Goal: Browse casually: Explore the website without a specific task or goal

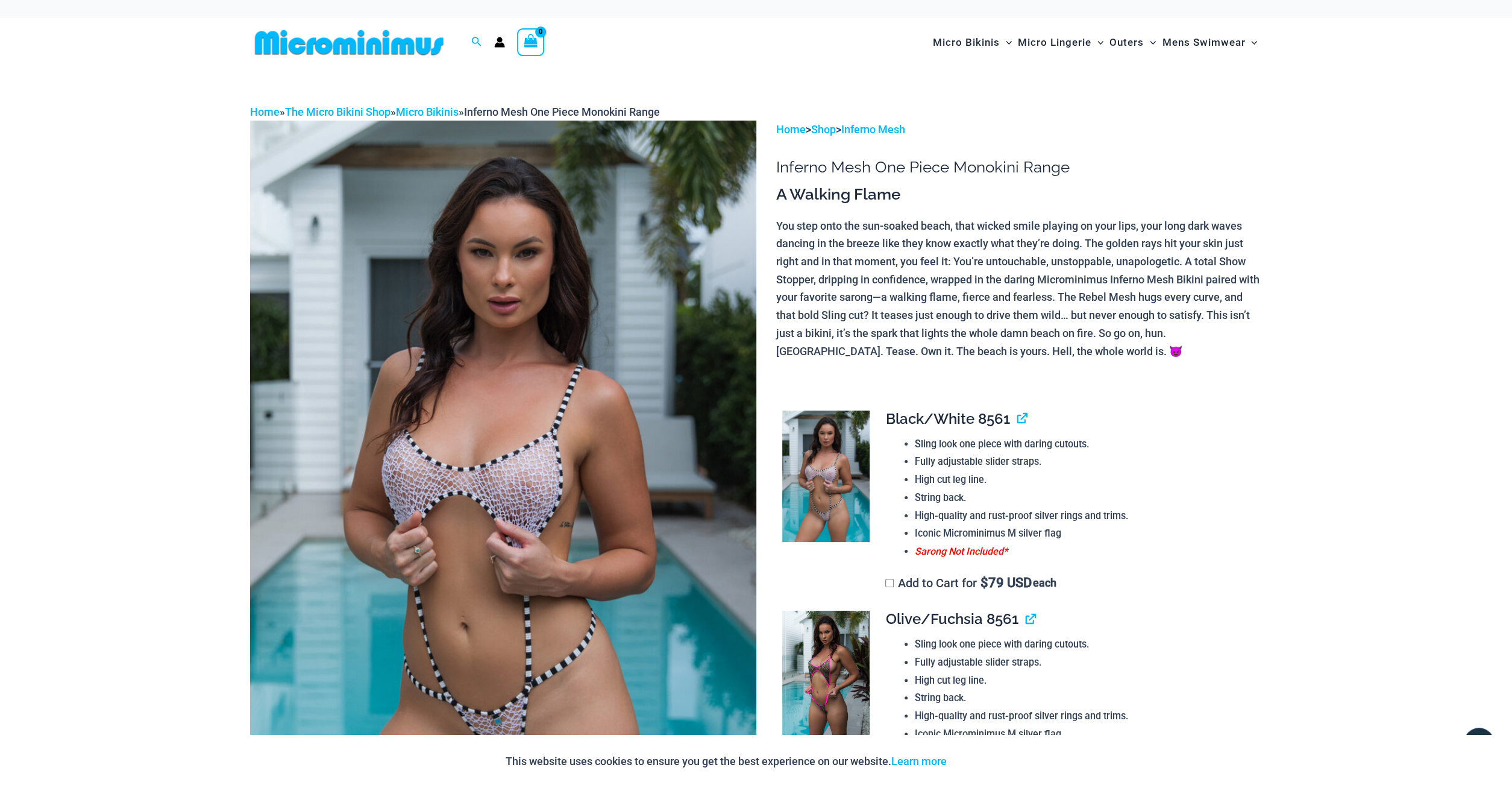
click at [520, 484] on img at bounding box center [503, 501] width 506 height 760
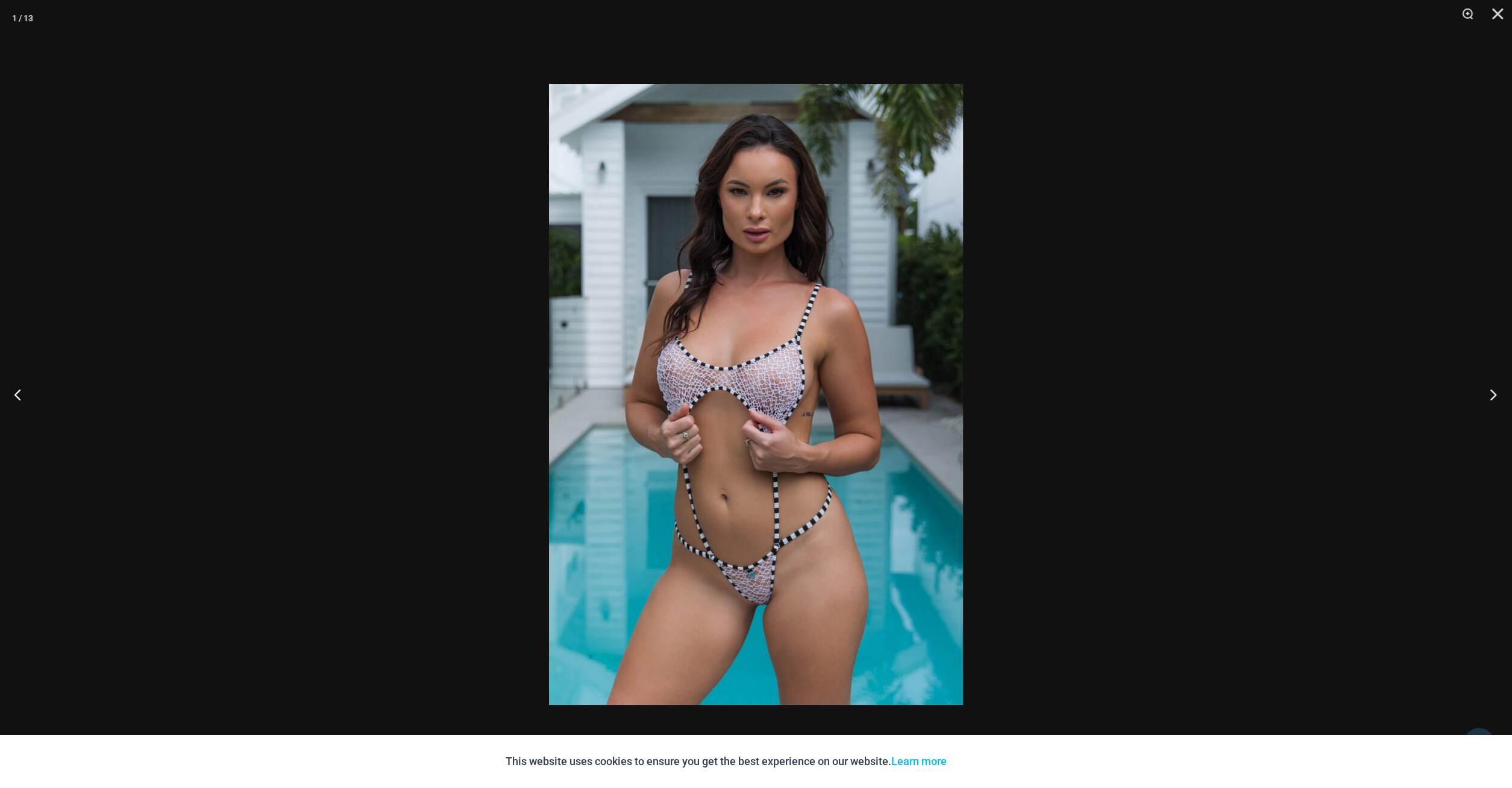
click at [1499, 395] on button "Next" at bounding box center [1490, 394] width 45 height 60
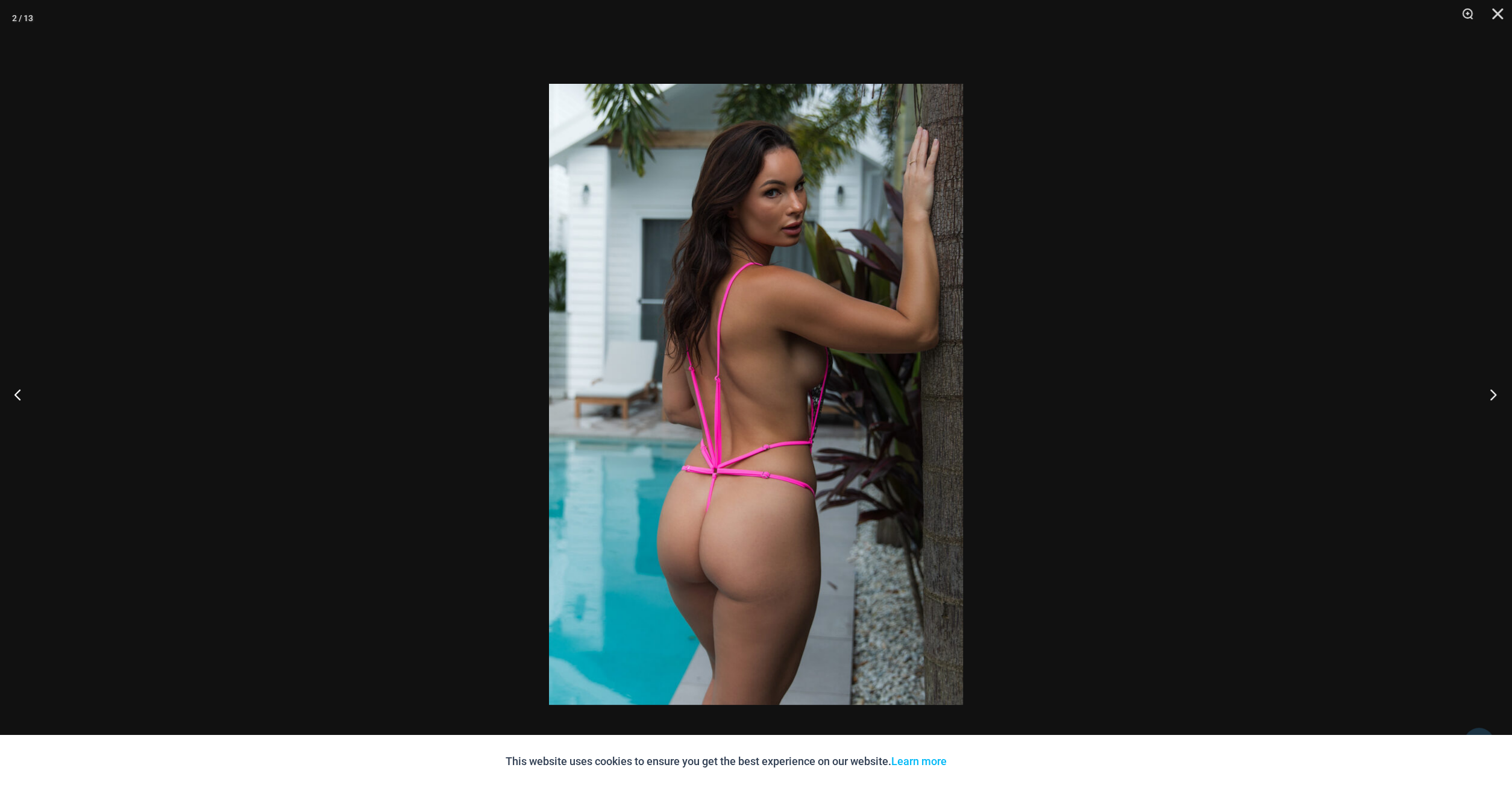
click at [1499, 395] on button "Next" at bounding box center [1490, 394] width 45 height 60
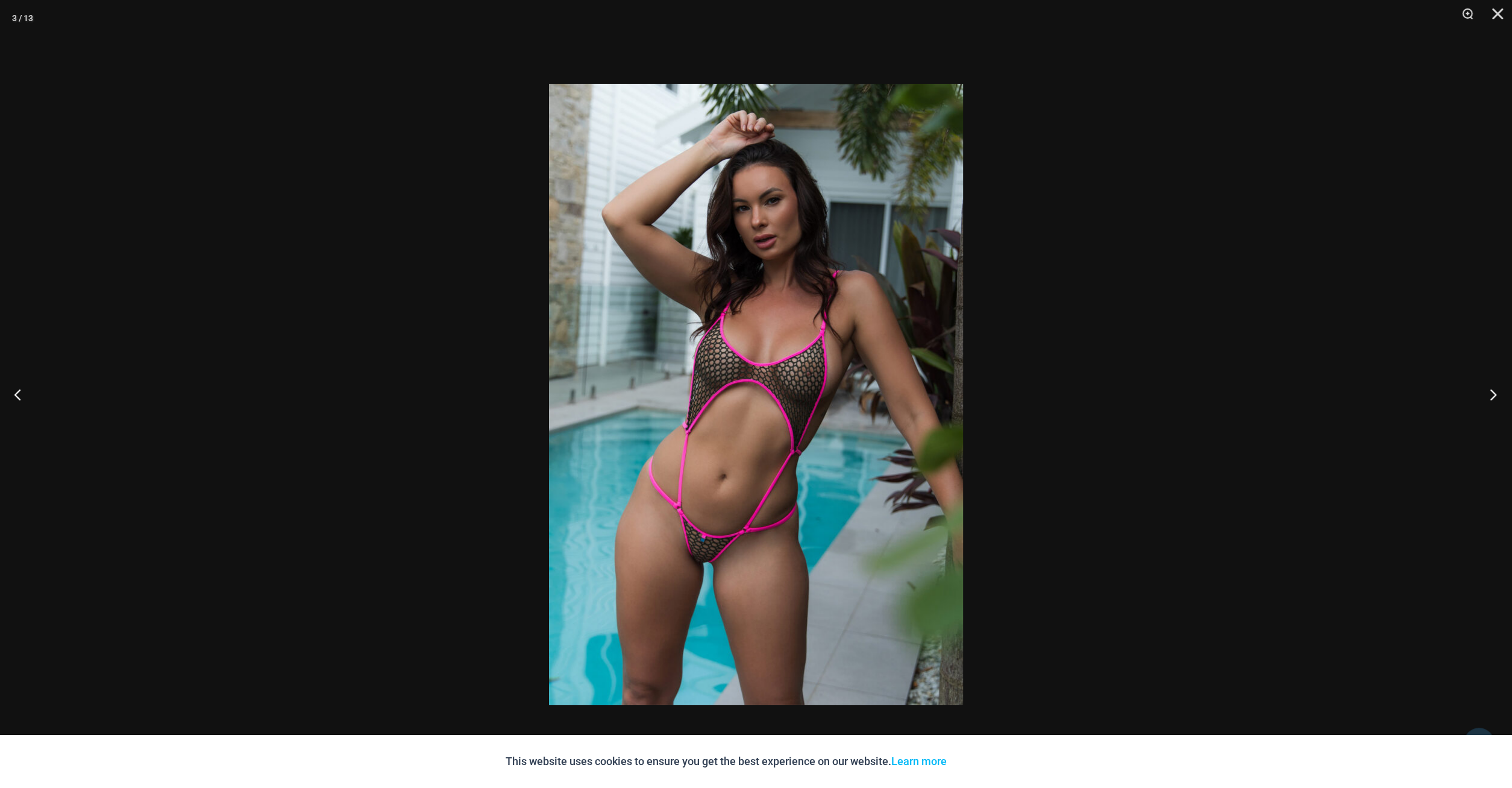
click at [1499, 395] on button "Next" at bounding box center [1490, 394] width 45 height 60
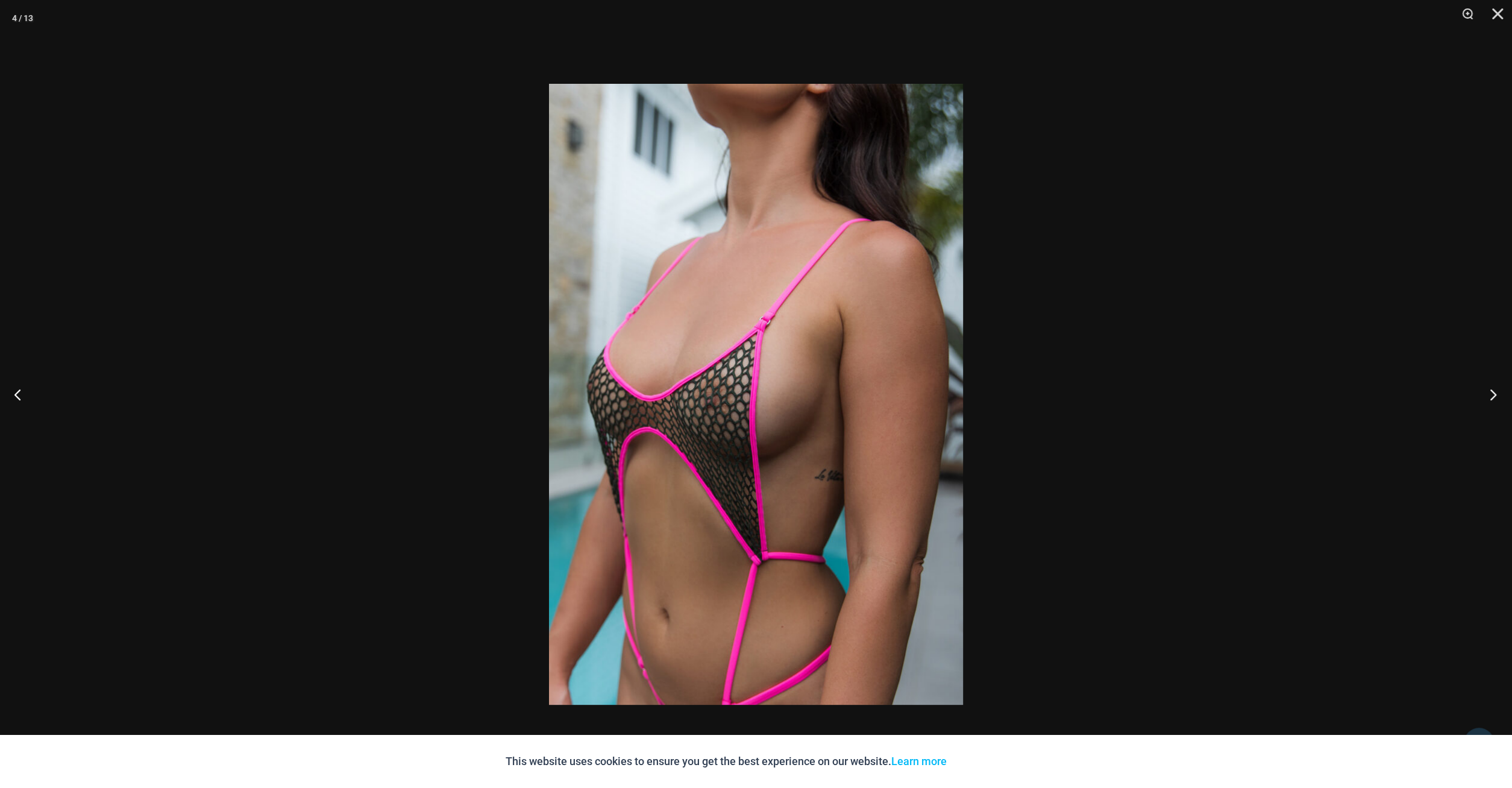
click at [1499, 395] on button "Next" at bounding box center [1490, 394] width 45 height 60
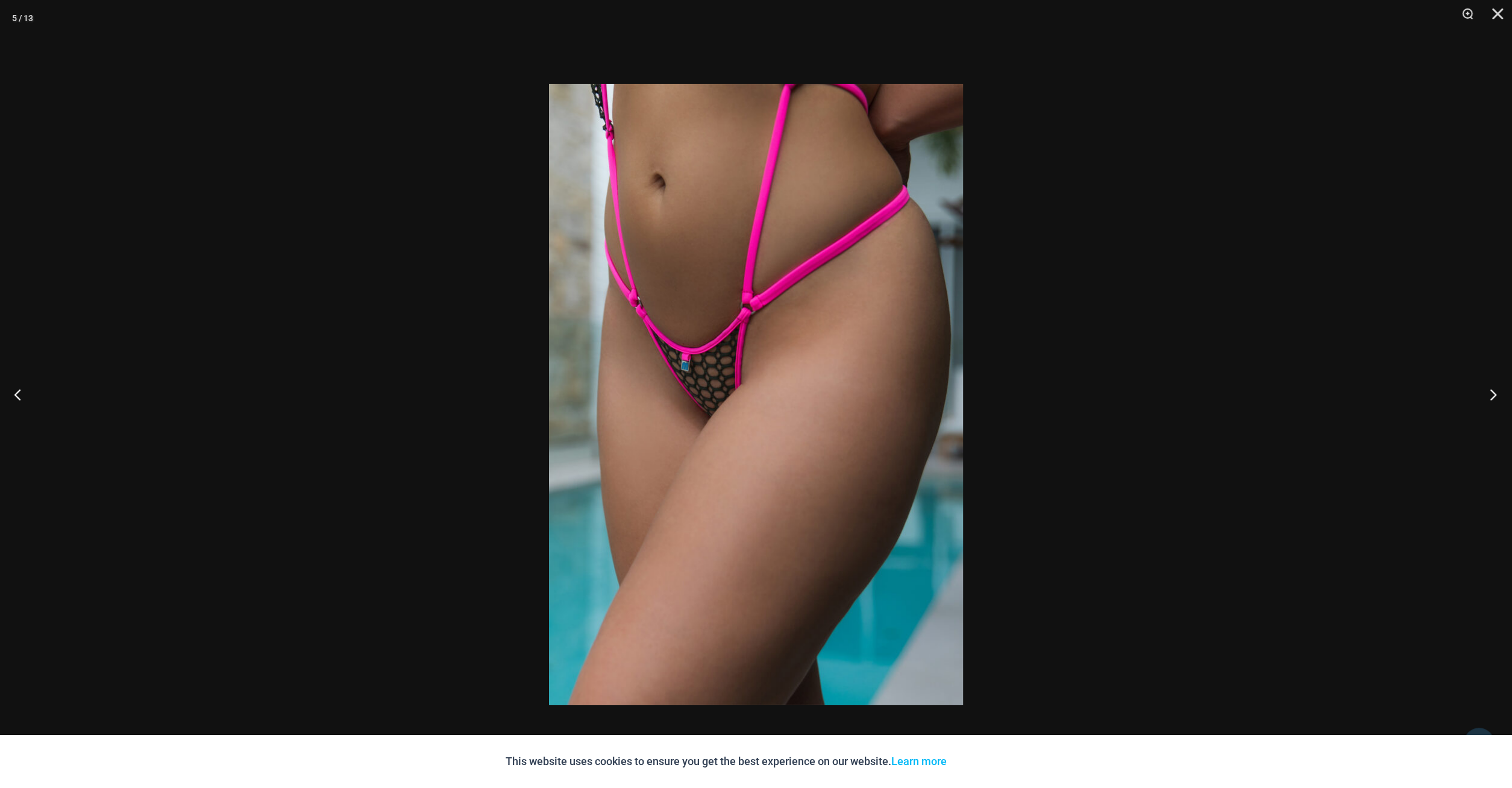
click at [1499, 395] on button "Next" at bounding box center [1490, 394] width 45 height 60
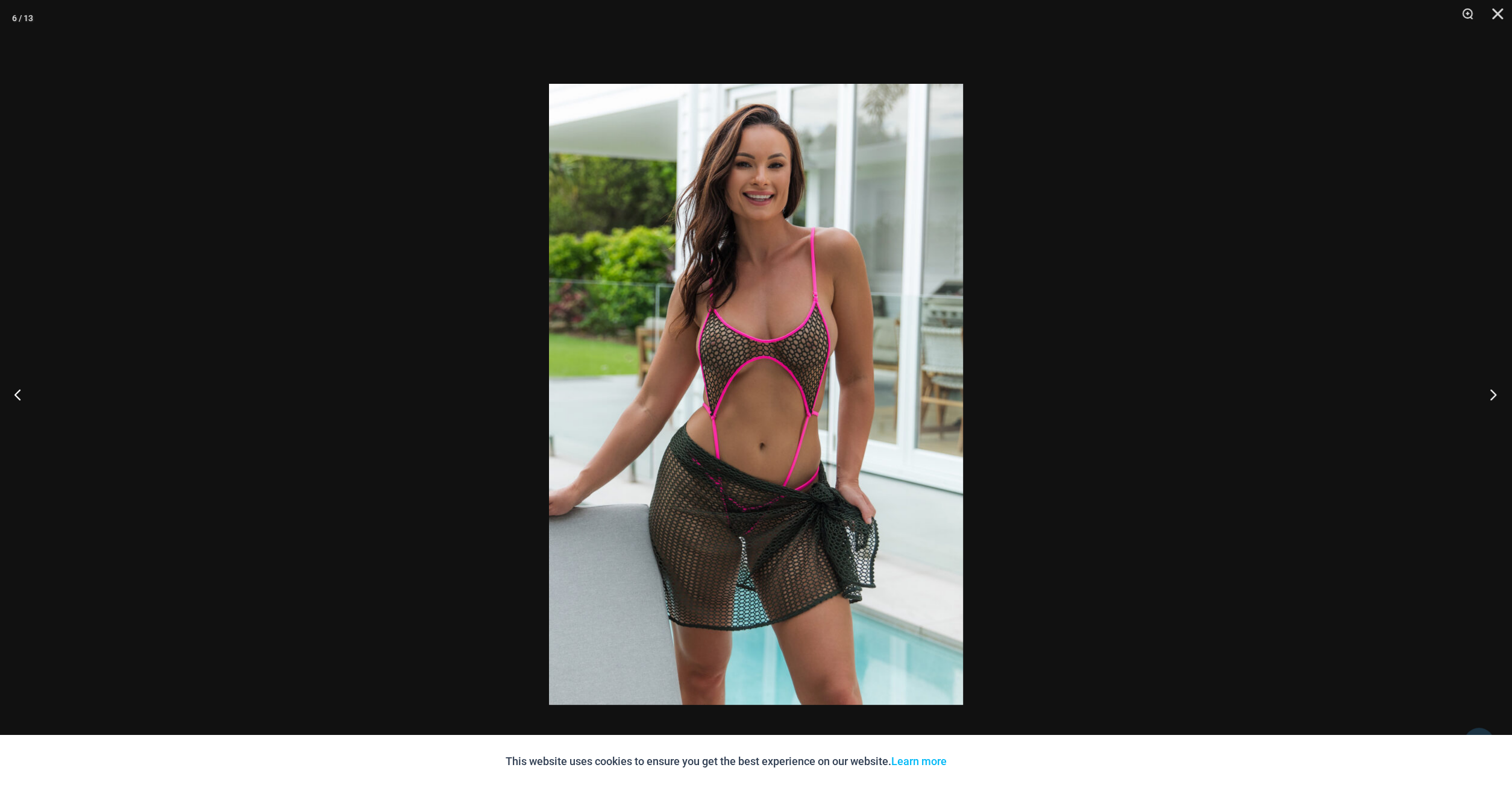
click at [1499, 395] on button "Next" at bounding box center [1490, 394] width 45 height 60
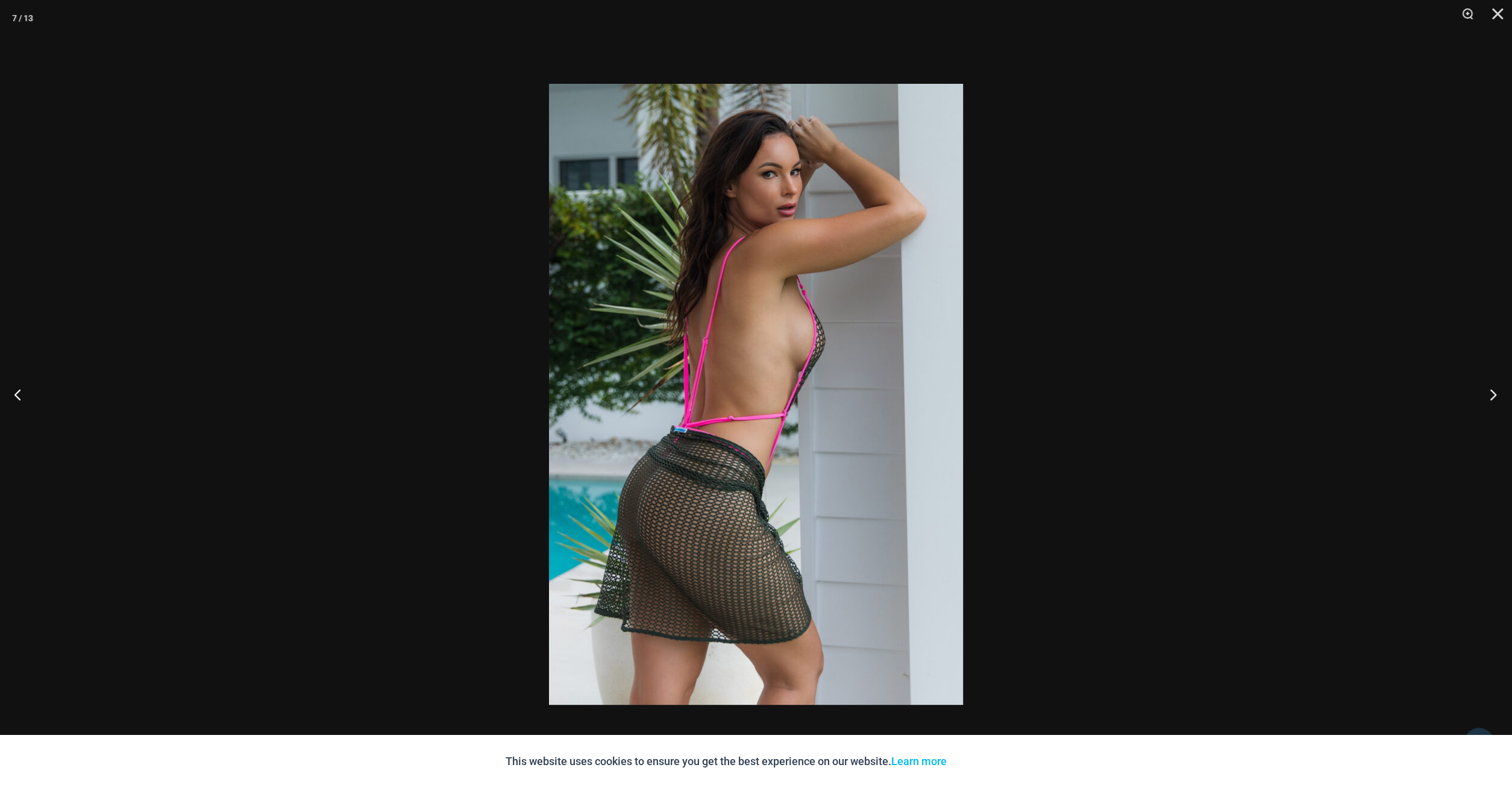
click at [1499, 395] on button "Next" at bounding box center [1490, 394] width 45 height 60
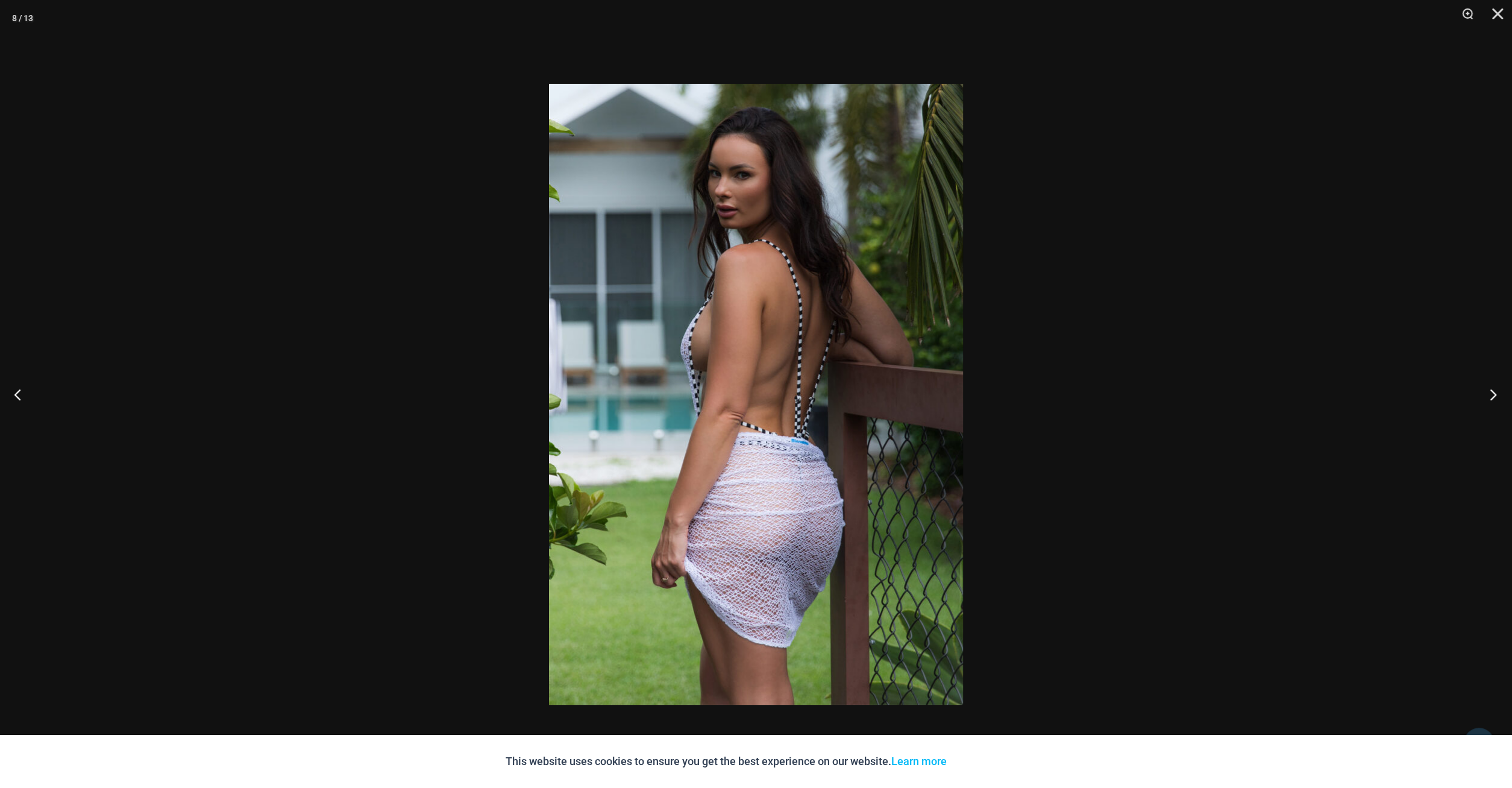
click at [1499, 395] on button "Next" at bounding box center [1490, 394] width 45 height 60
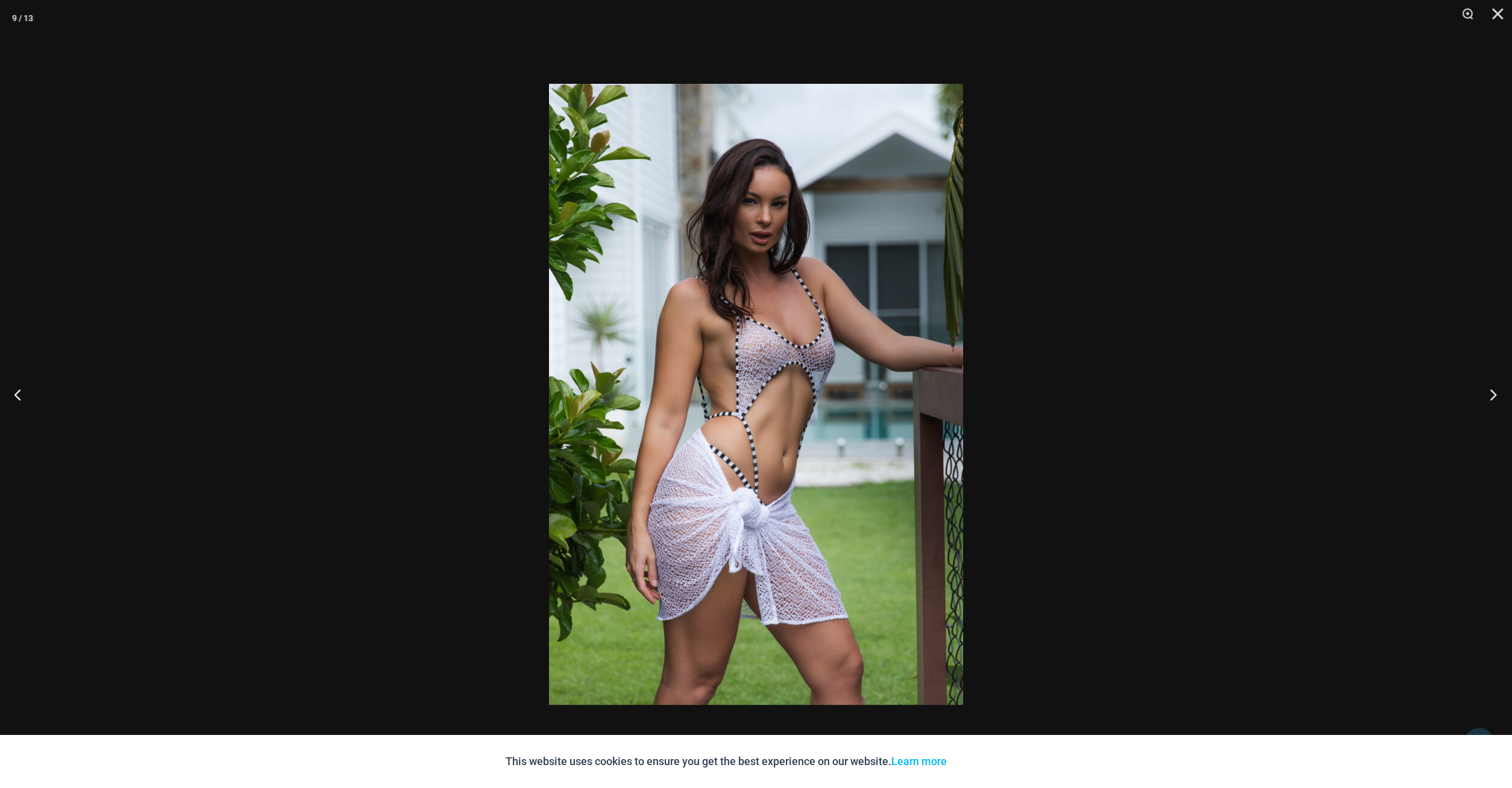
click at [1499, 395] on button "Next" at bounding box center [1490, 394] width 45 height 60
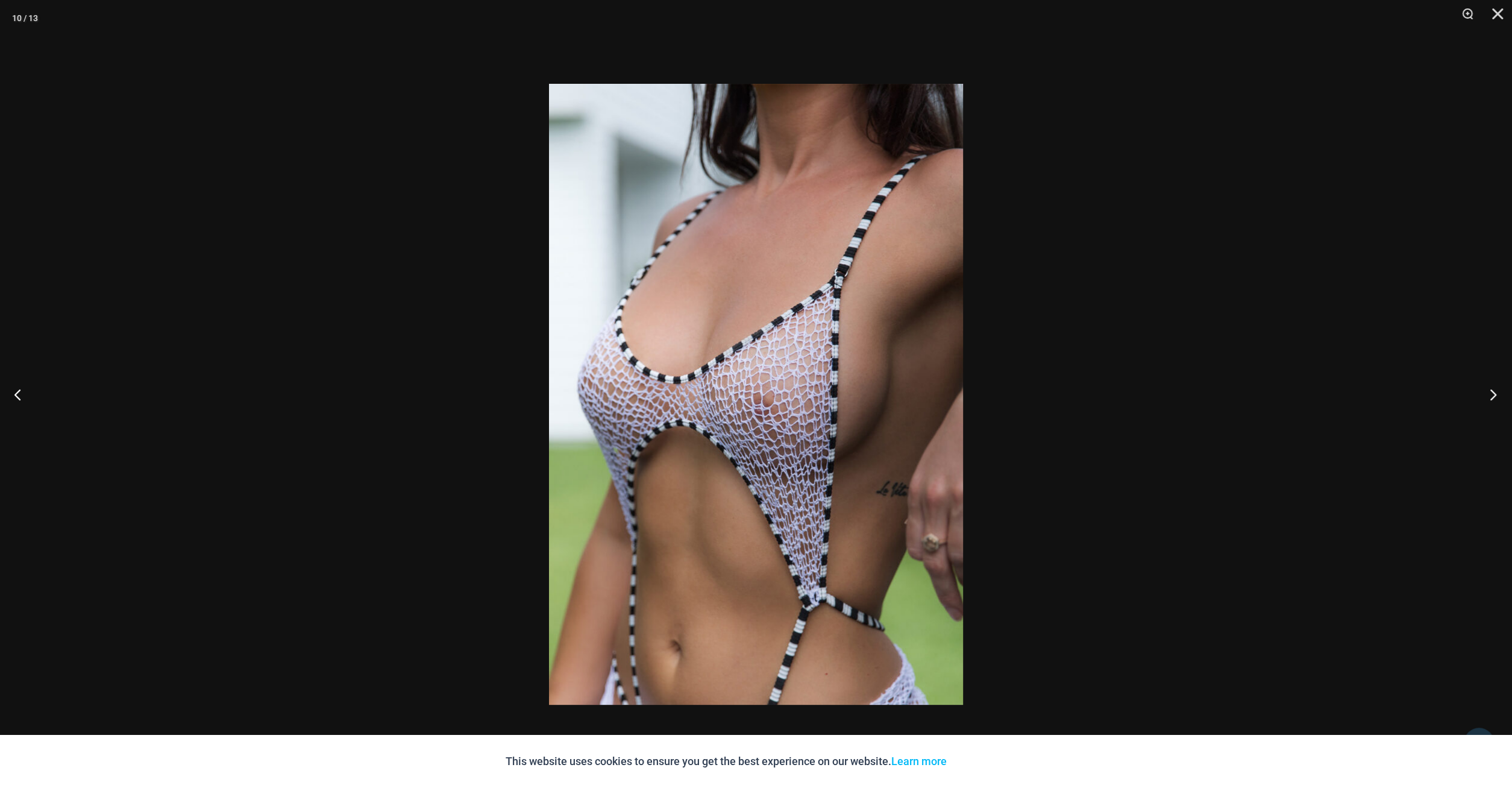
click at [1499, 395] on button "Next" at bounding box center [1490, 394] width 45 height 60
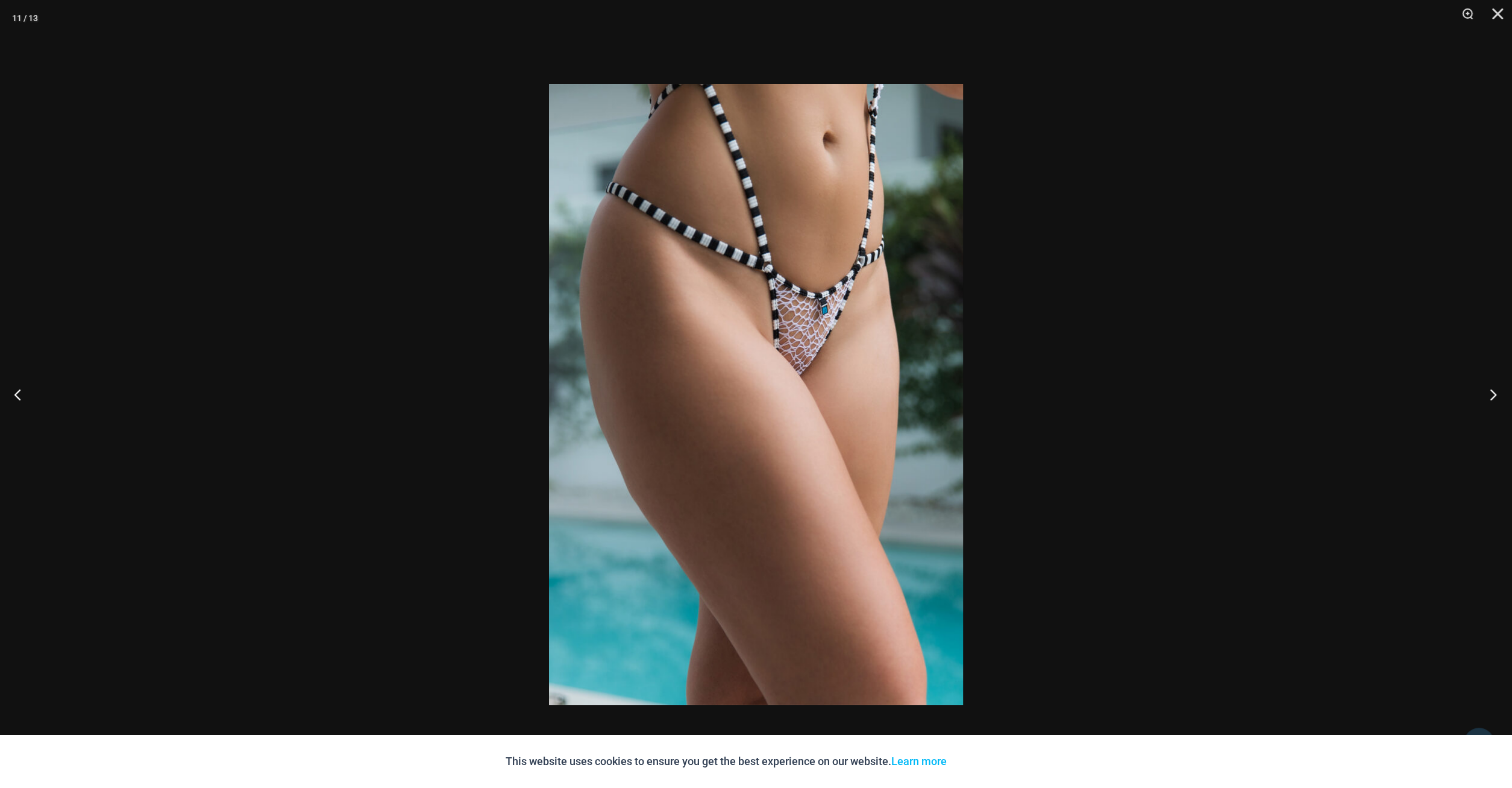
click at [1499, 395] on button "Next" at bounding box center [1490, 394] width 45 height 60
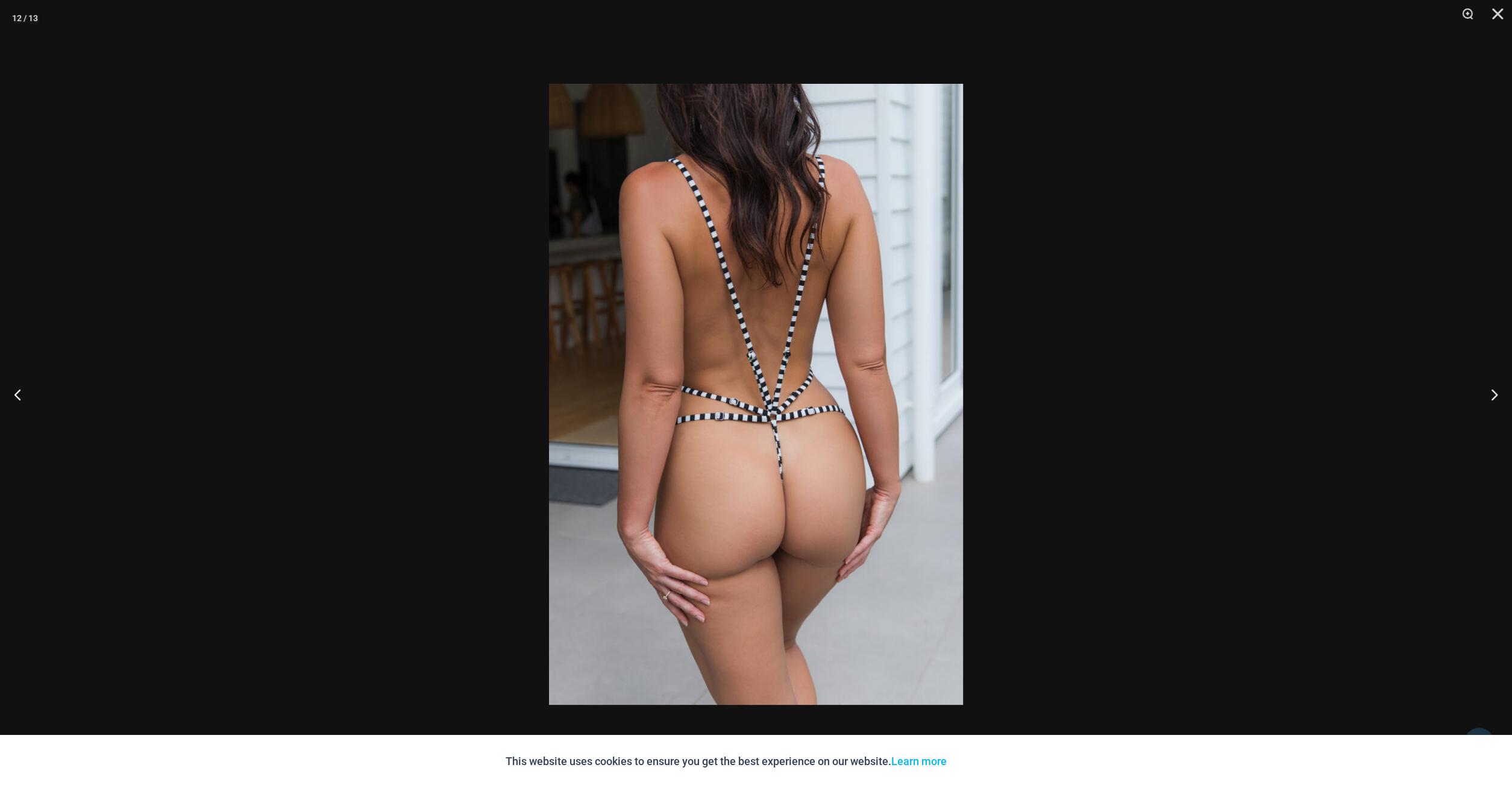
click at [1265, 368] on div at bounding box center [756, 394] width 1512 height 788
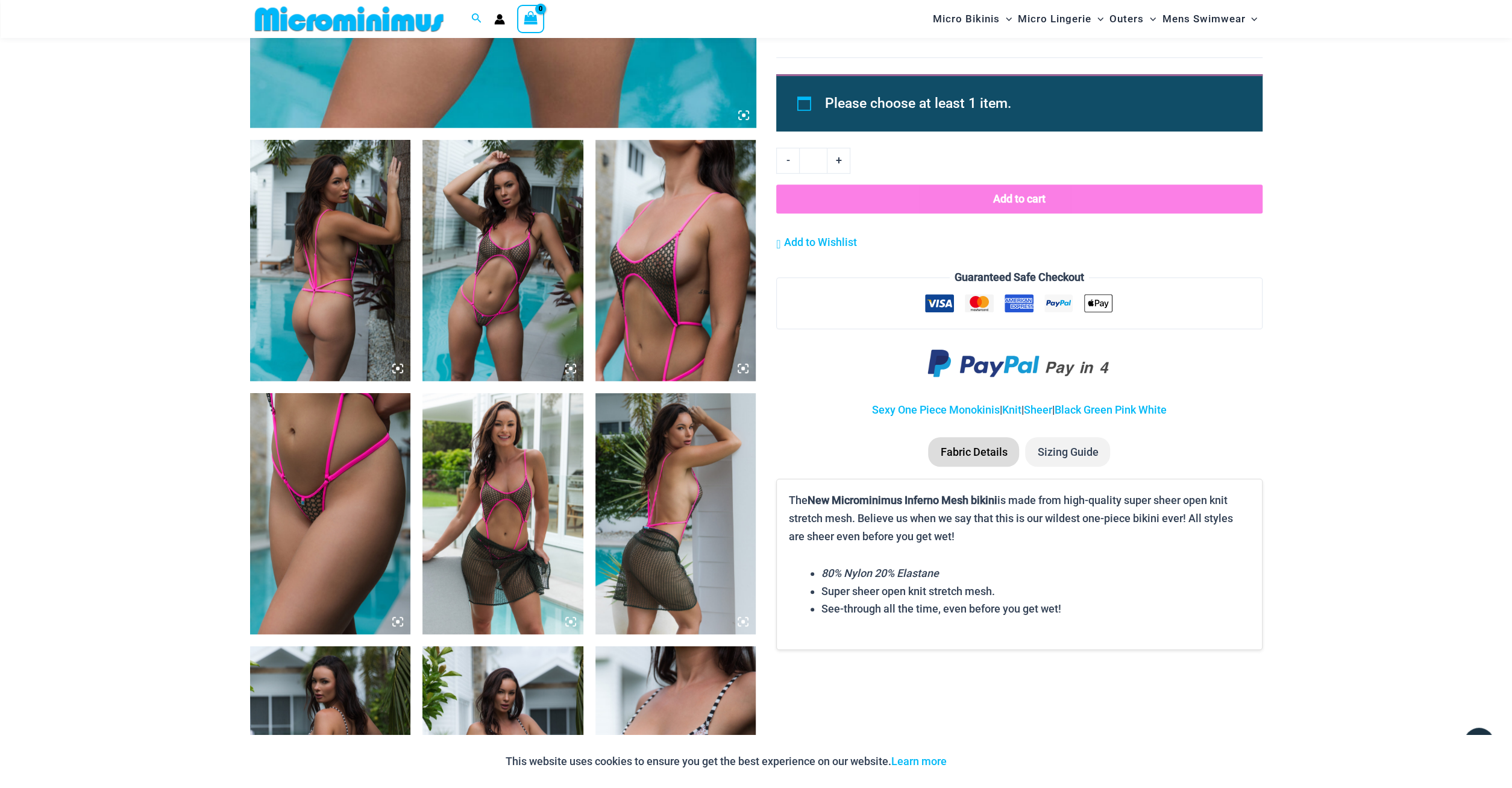
scroll to position [491, 0]
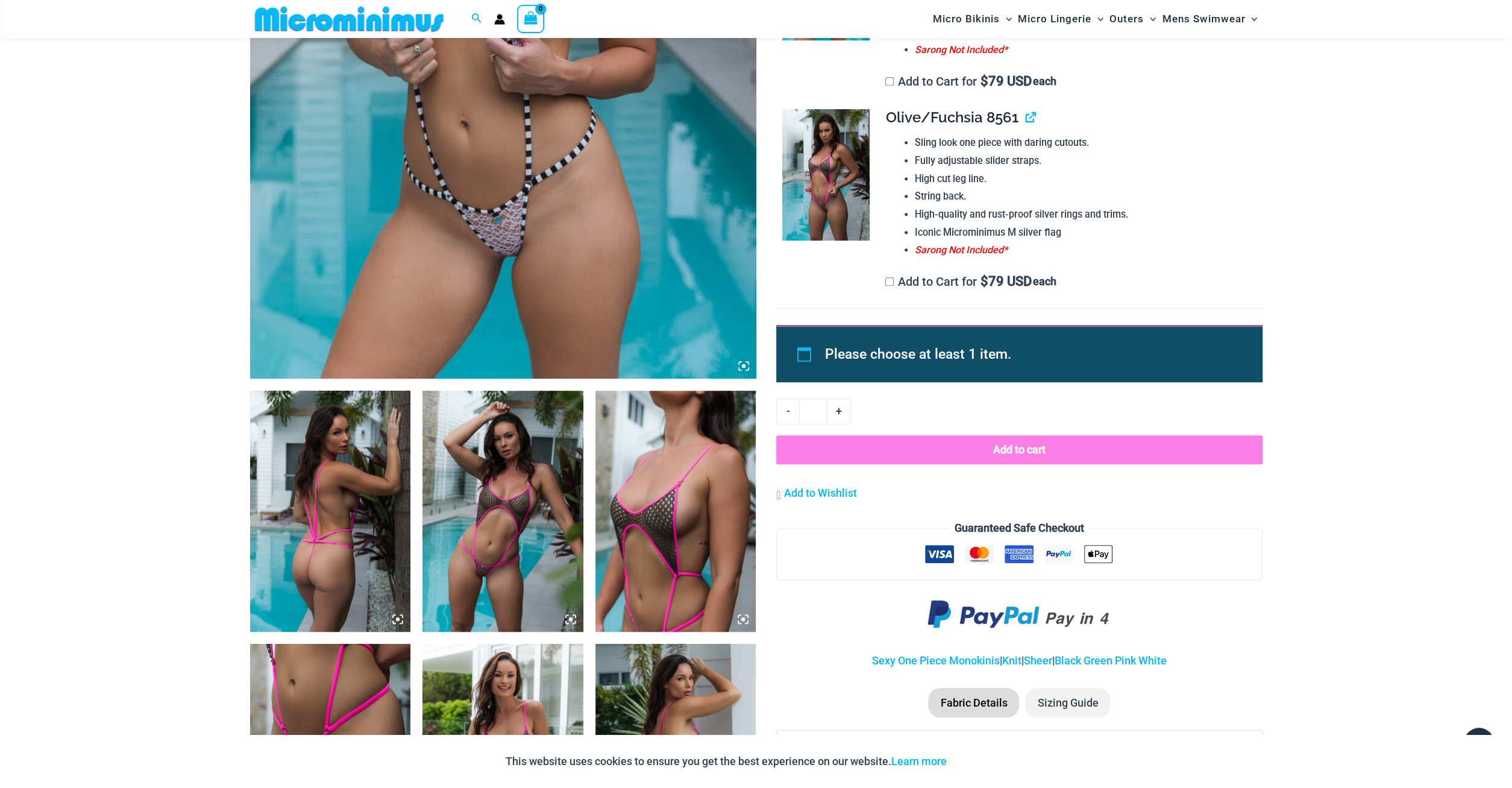
click at [385, 27] on img at bounding box center [349, 19] width 198 height 27
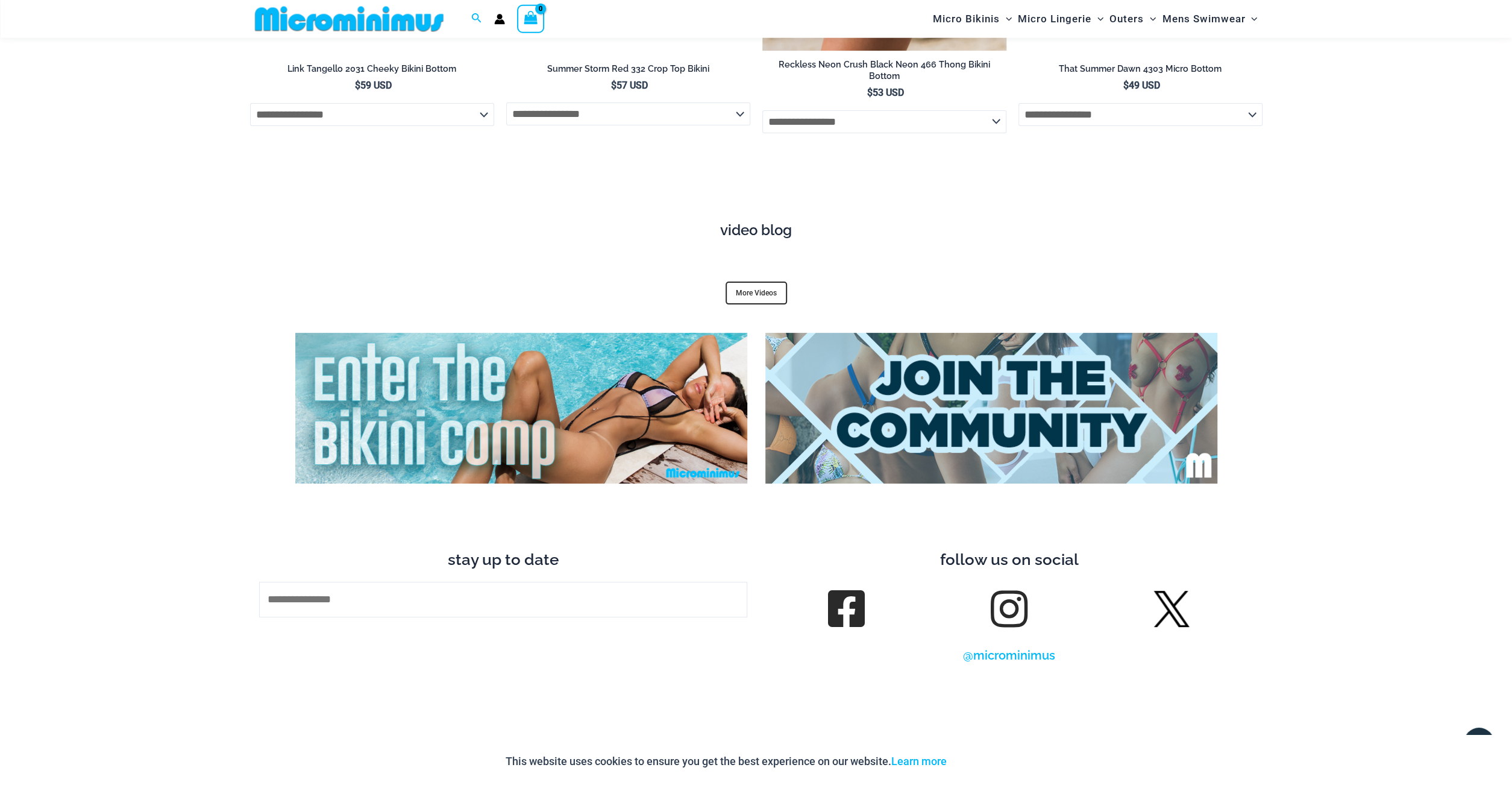
scroll to position [4815, 0]
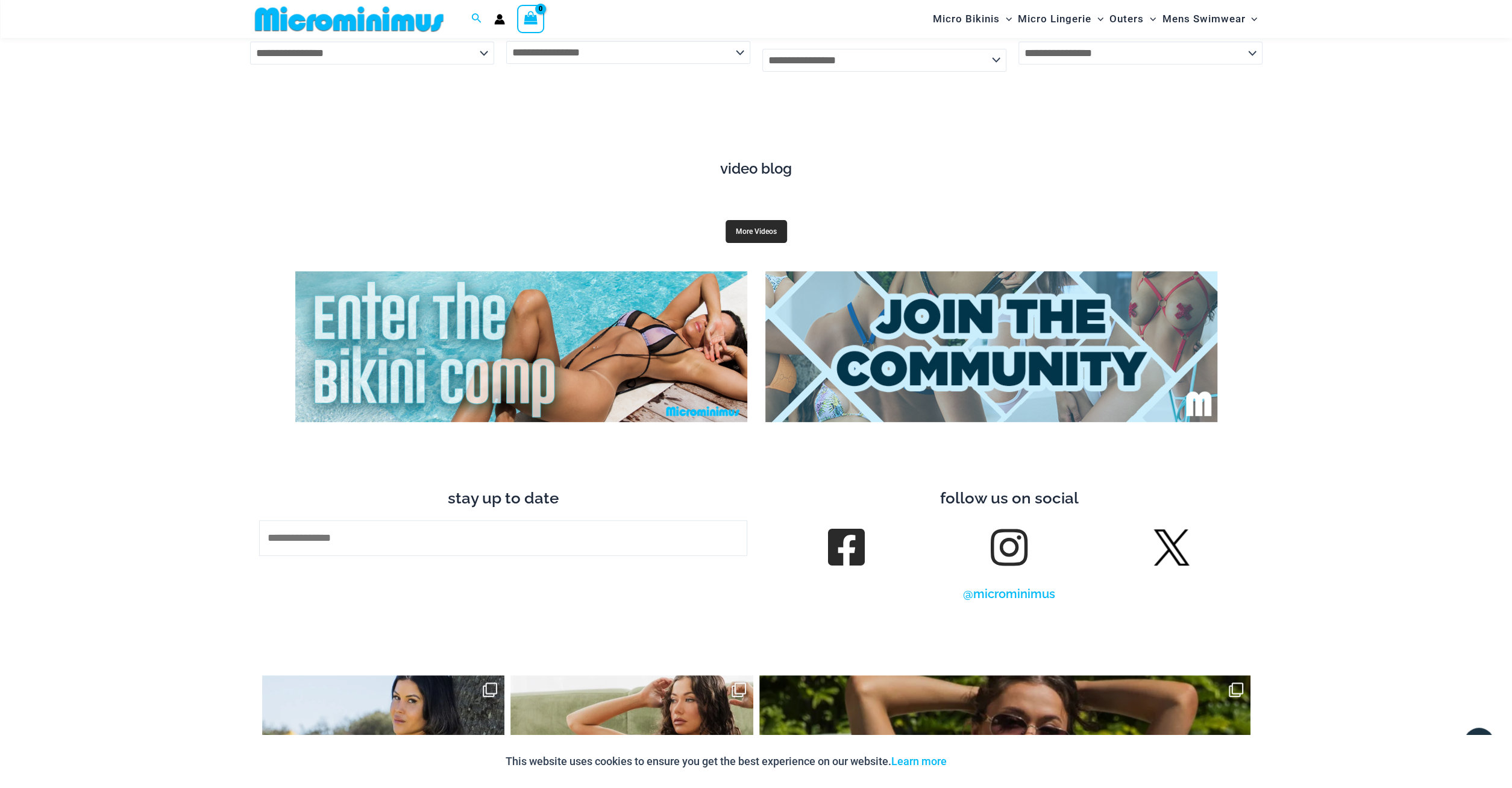
click at [751, 220] on link "More Videos" at bounding box center [756, 231] width 62 height 22
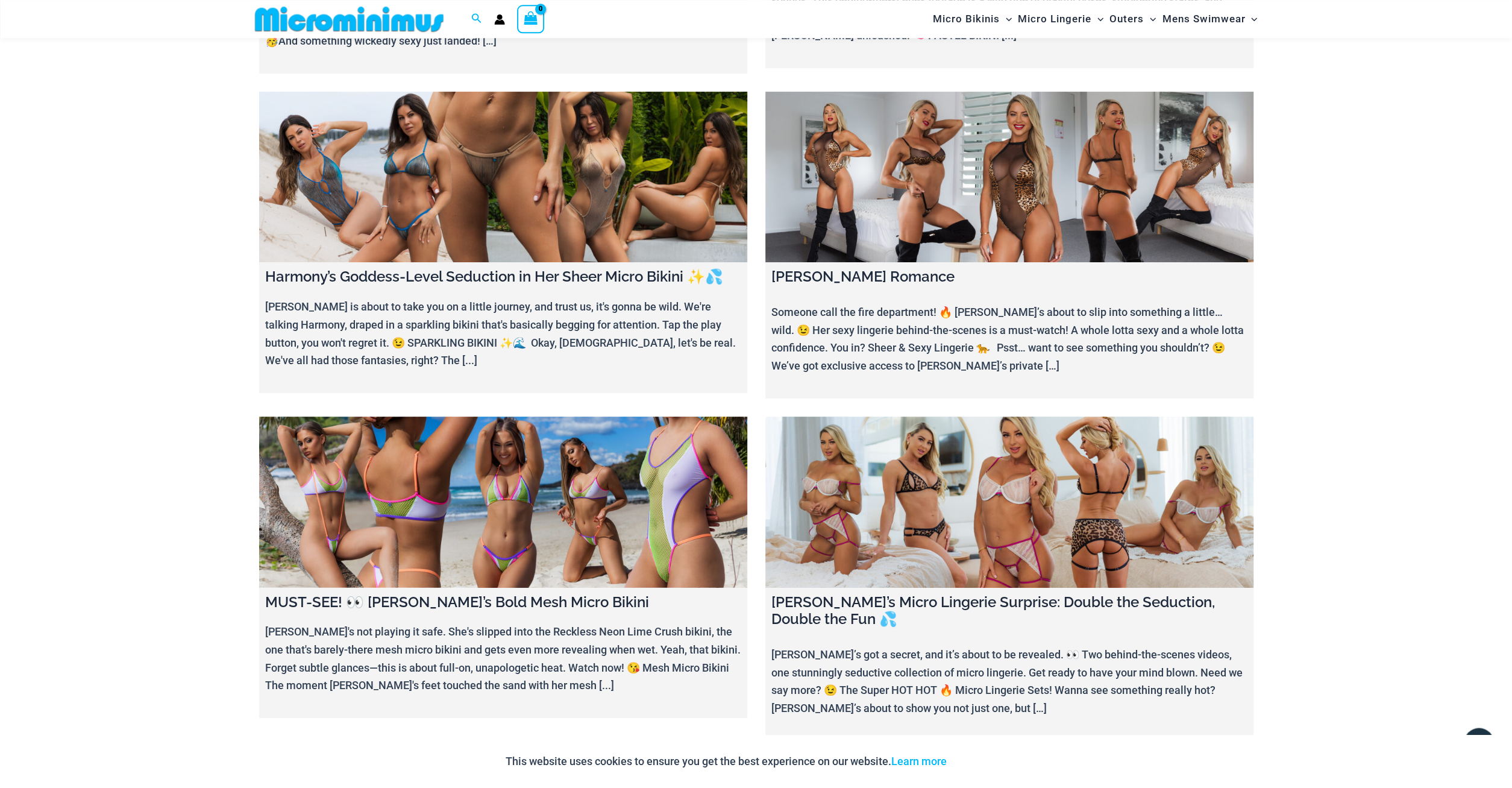
scroll to position [302, 0]
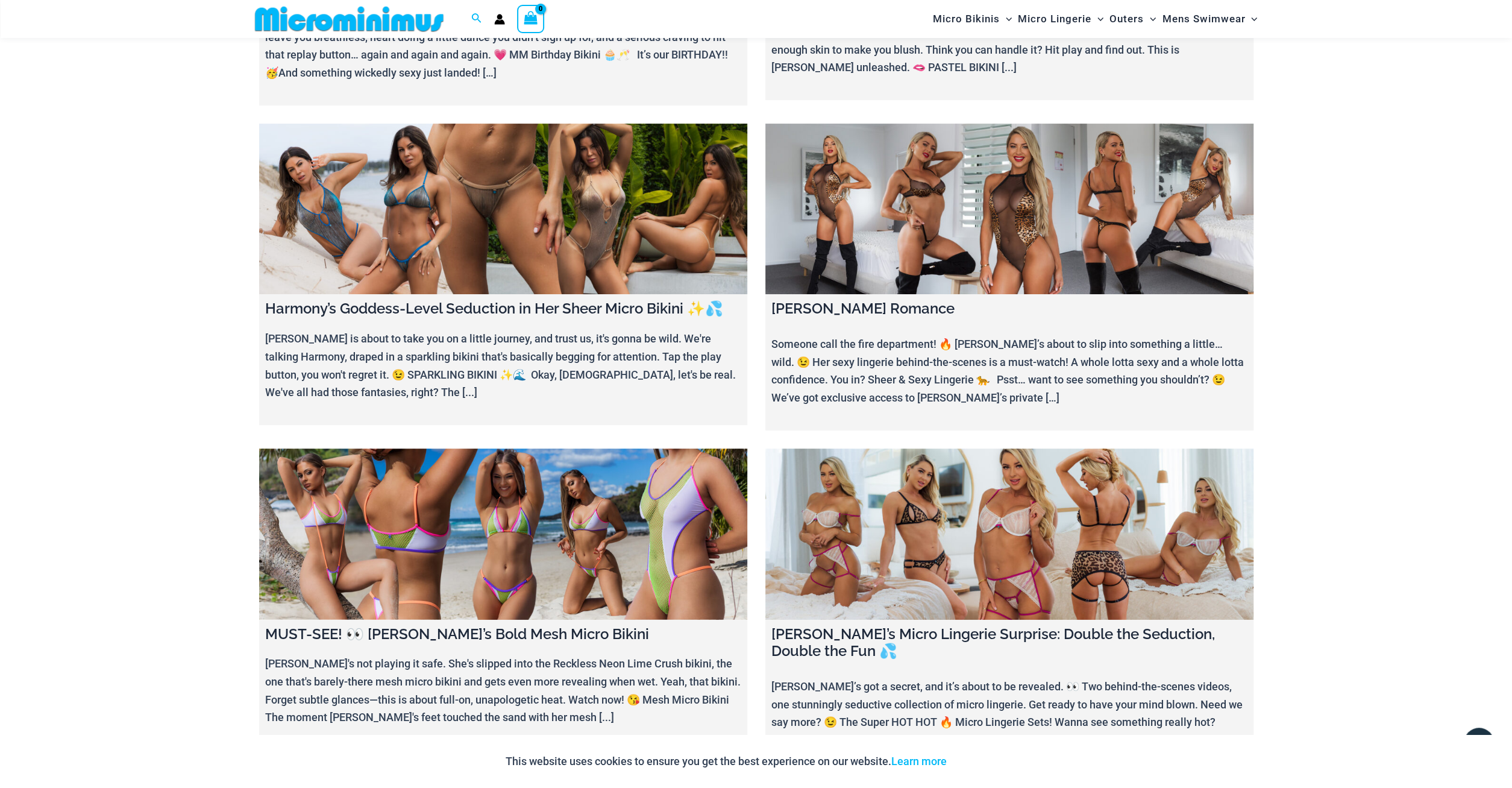
click at [498, 530] on link at bounding box center [503, 533] width 488 height 171
